Goal: Navigation & Orientation: Find specific page/section

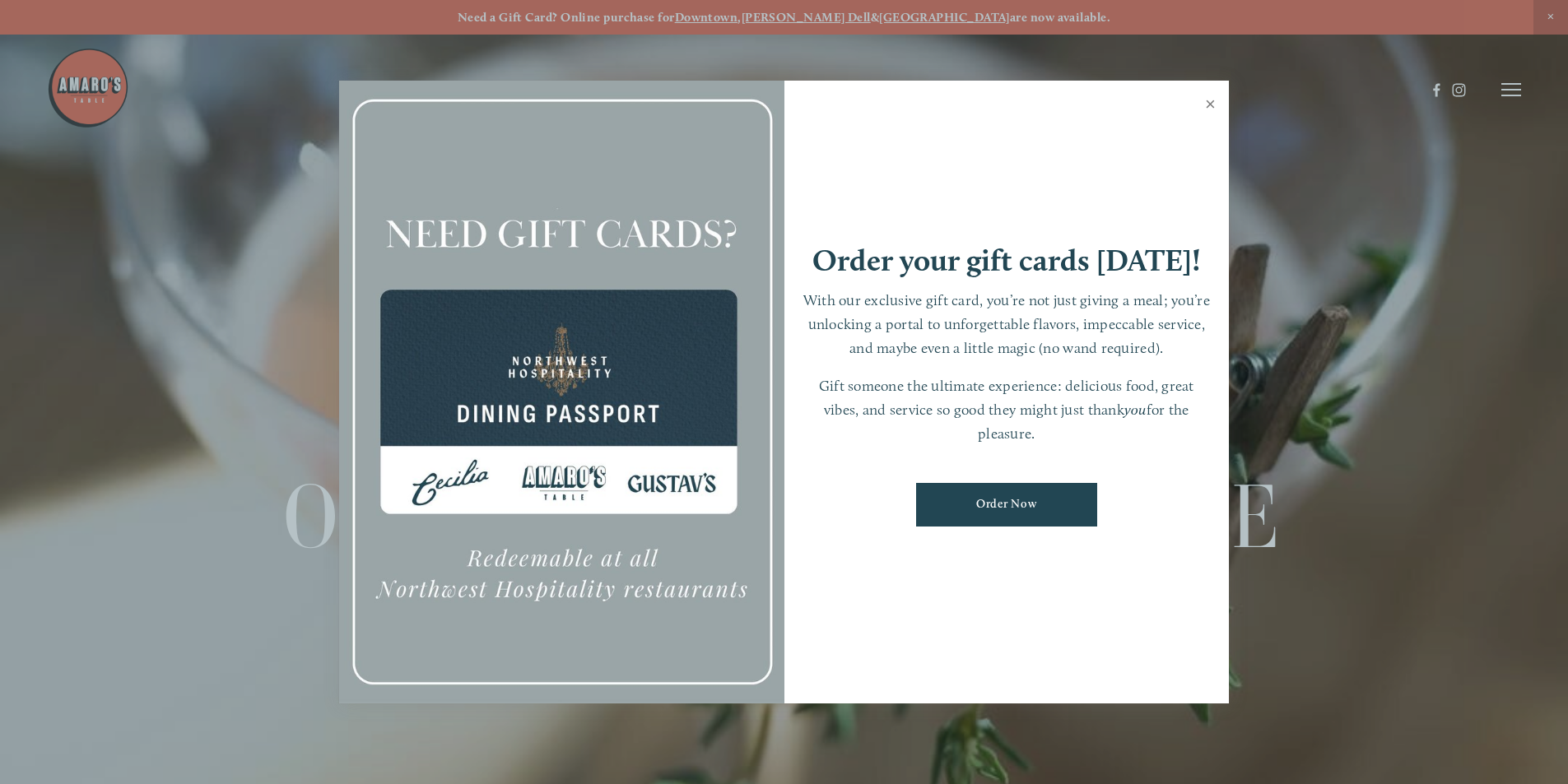
click at [1209, 104] on link "Close" at bounding box center [1210, 106] width 32 height 46
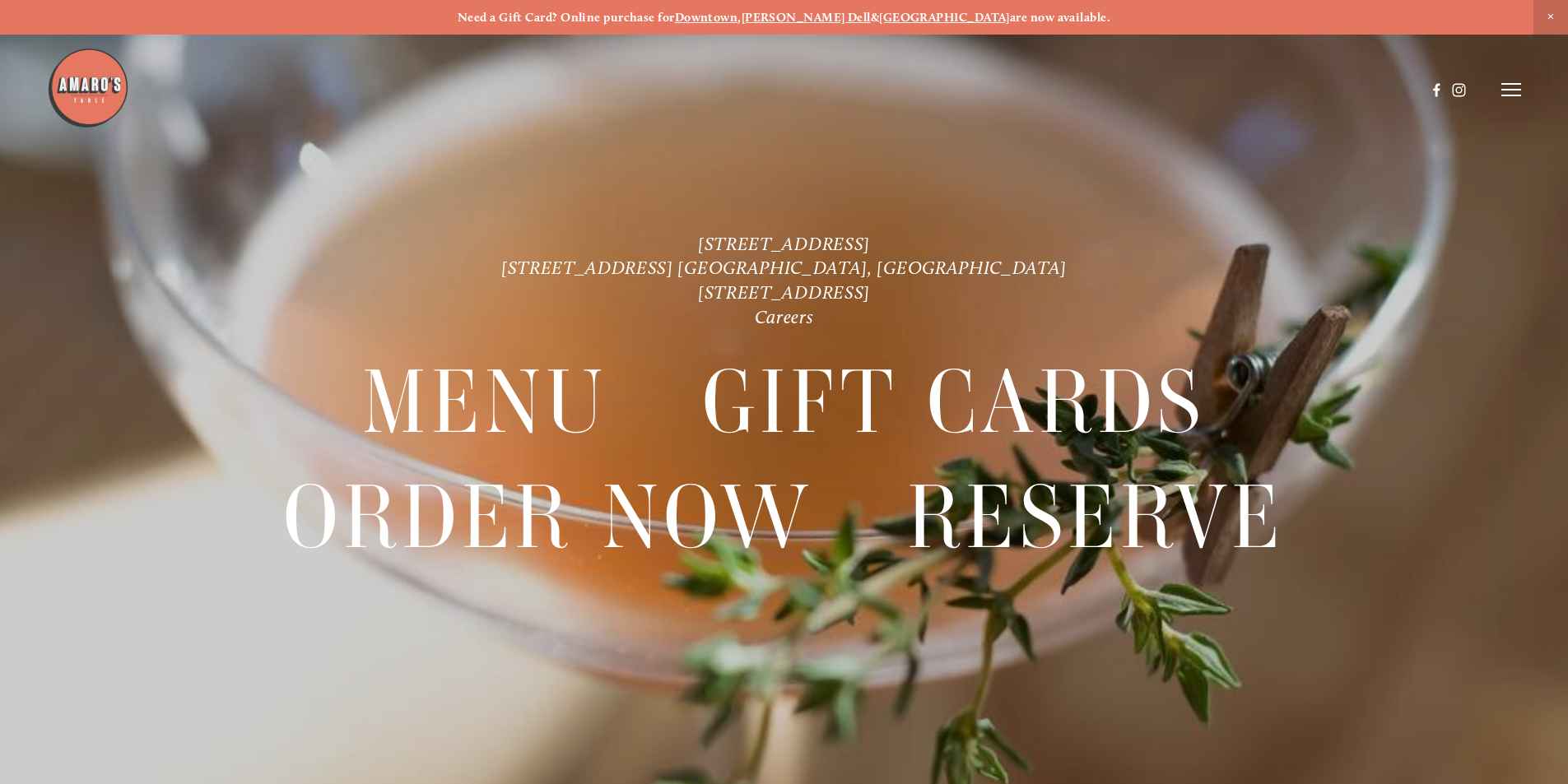
click at [1505, 87] on icon at bounding box center [1511, 90] width 20 height 14
click at [1169, 87] on span "Menu" at bounding box center [1166, 89] width 33 height 15
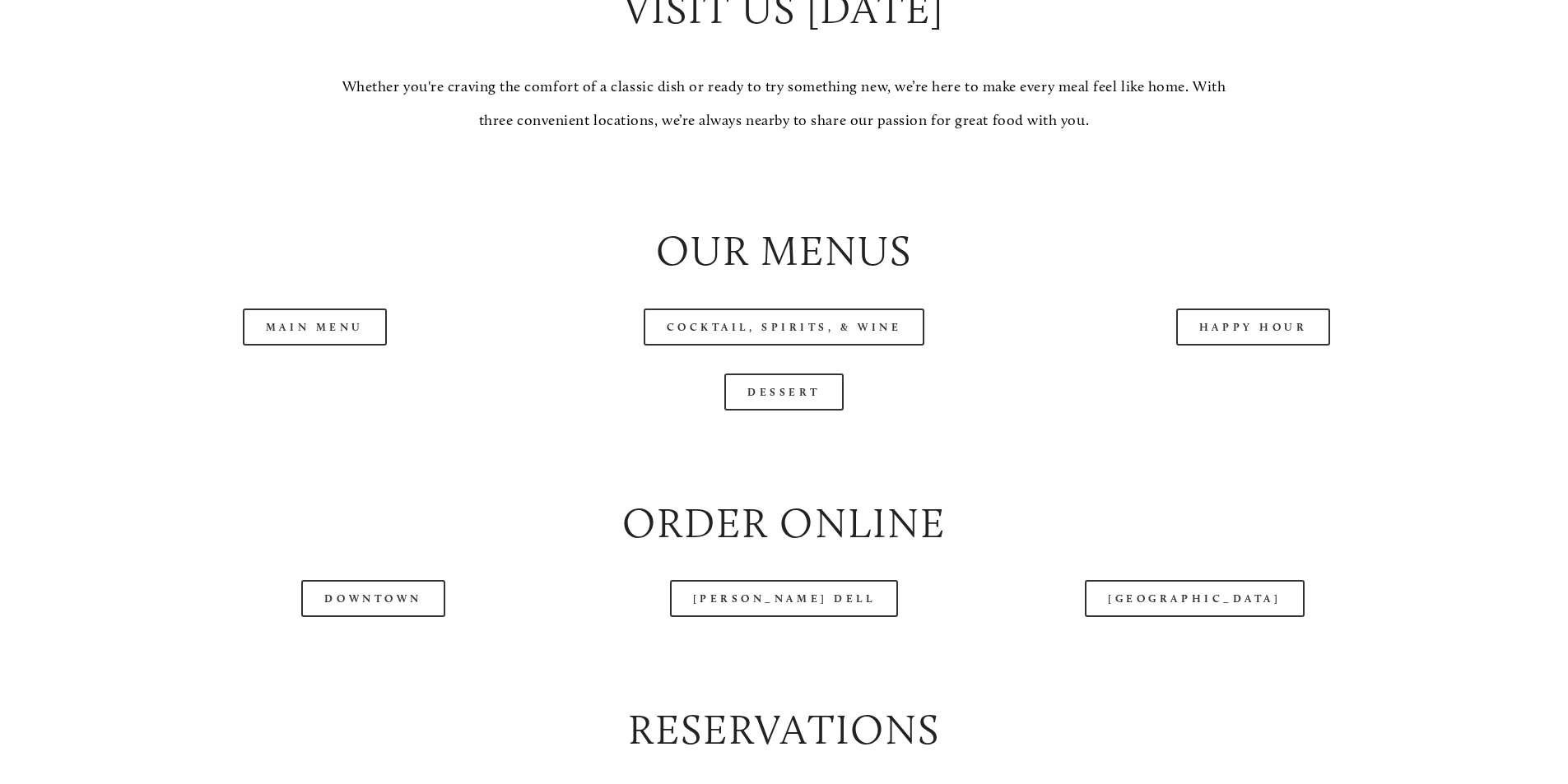
scroll to position [1728, 0]
click at [1201, 345] on link "Happy Hour" at bounding box center [1253, 326] width 155 height 37
click at [327, 345] on link "Main Menu" at bounding box center [315, 326] width 144 height 37
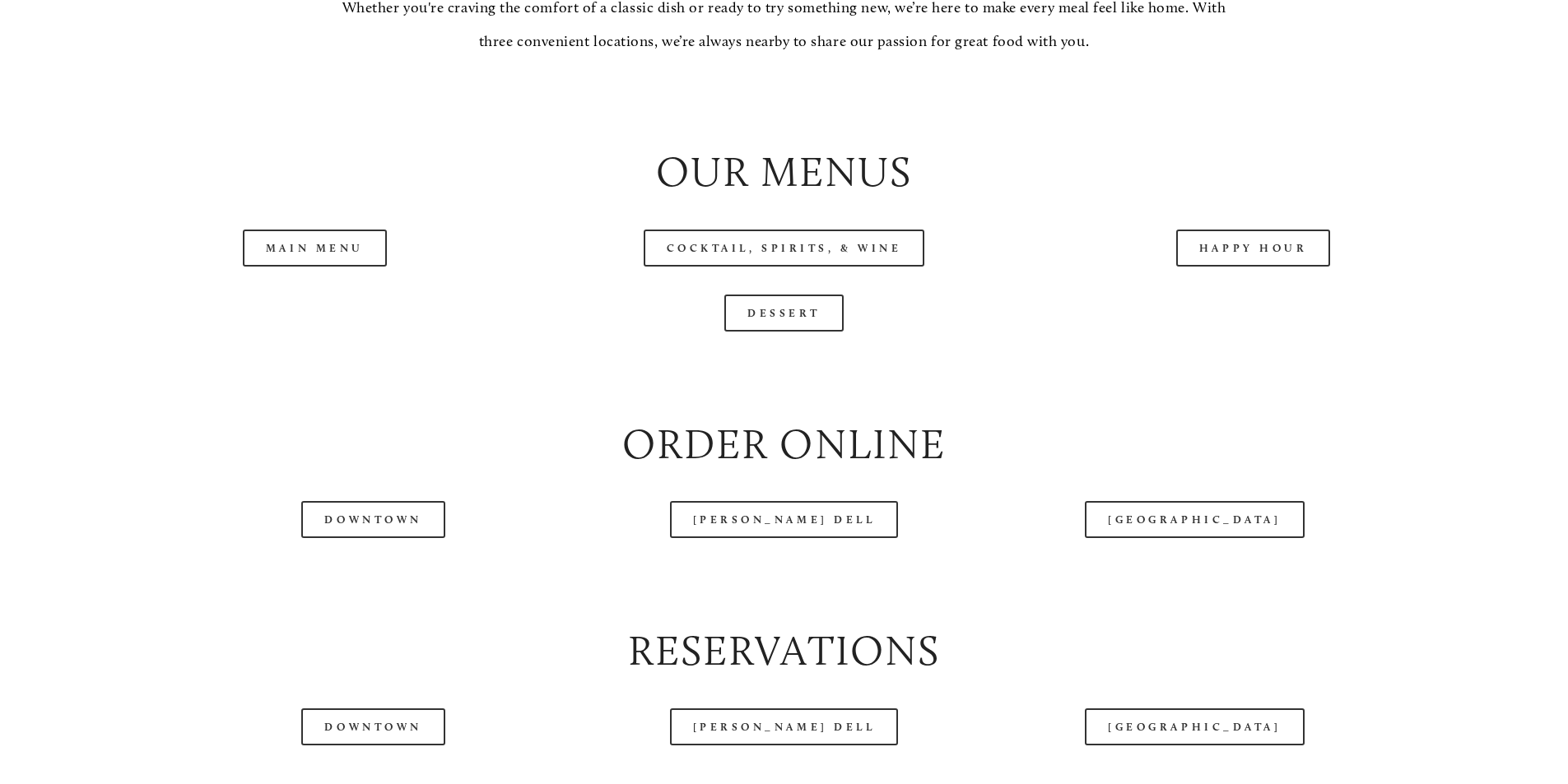
scroll to position [1811, 0]
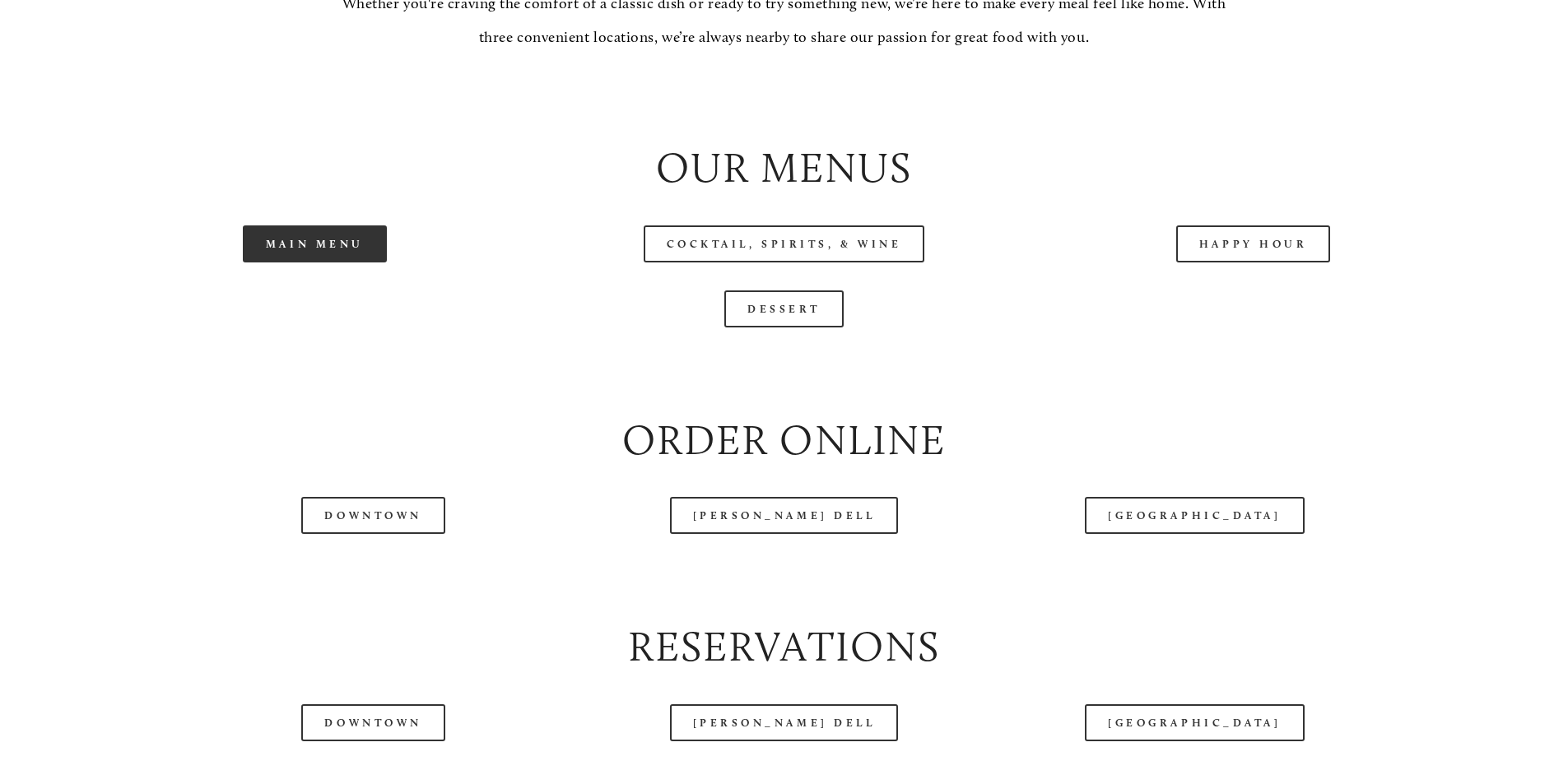
click at [363, 262] on link "Main Menu" at bounding box center [315, 243] width 144 height 37
